Goal: Find specific page/section: Find specific page/section

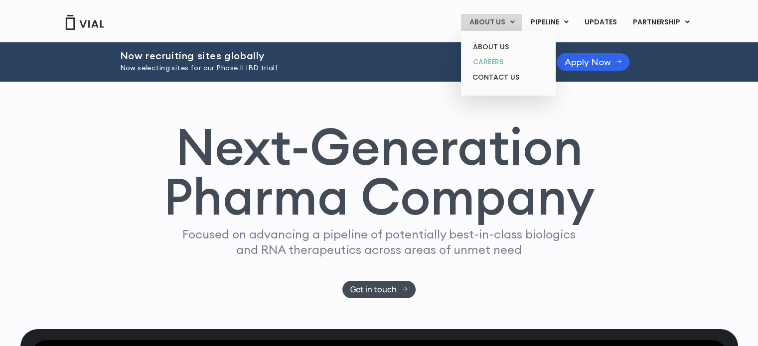
click at [497, 59] on link "CAREERS" at bounding box center [507, 61] width 87 height 15
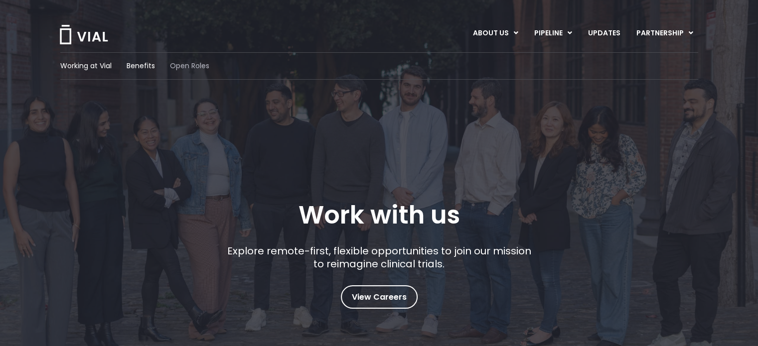
click at [196, 67] on span "Open Roles" at bounding box center [189, 66] width 39 height 10
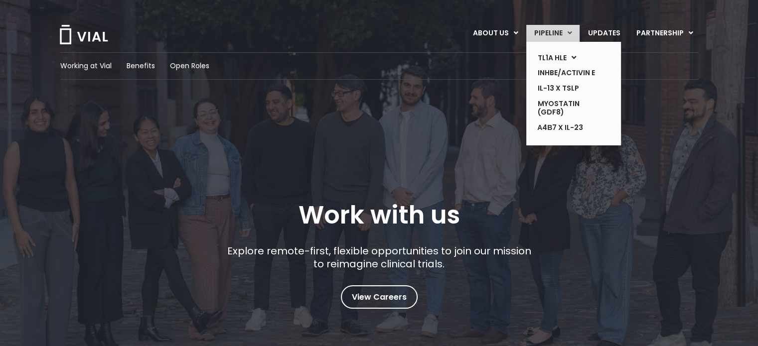
click at [576, 35] on link "PIPELINE" at bounding box center [552, 33] width 53 height 17
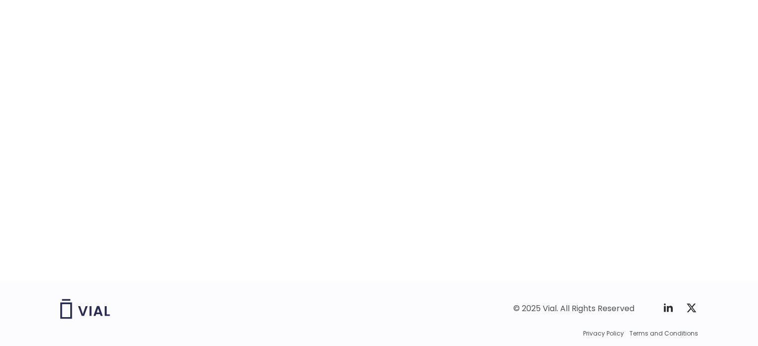
scroll to position [1578, 0]
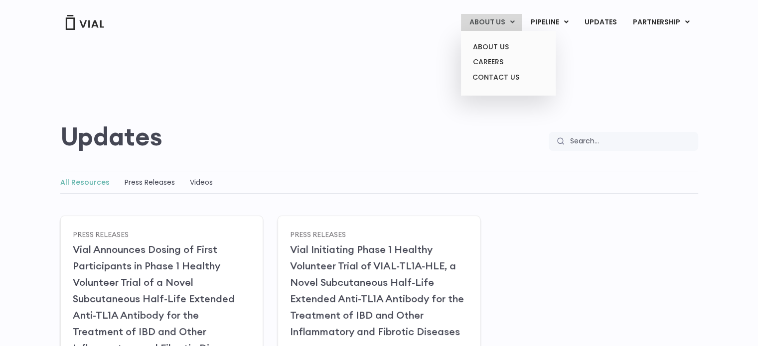
click at [512, 19] on link "ABOUT US" at bounding box center [491, 22] width 61 height 17
click at [497, 65] on link "CAREERS" at bounding box center [507, 61] width 87 height 15
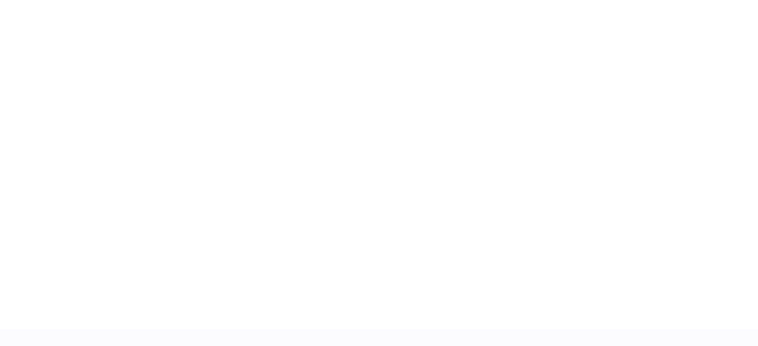
scroll to position [1462, 0]
